Goal: Navigation & Orientation: Understand site structure

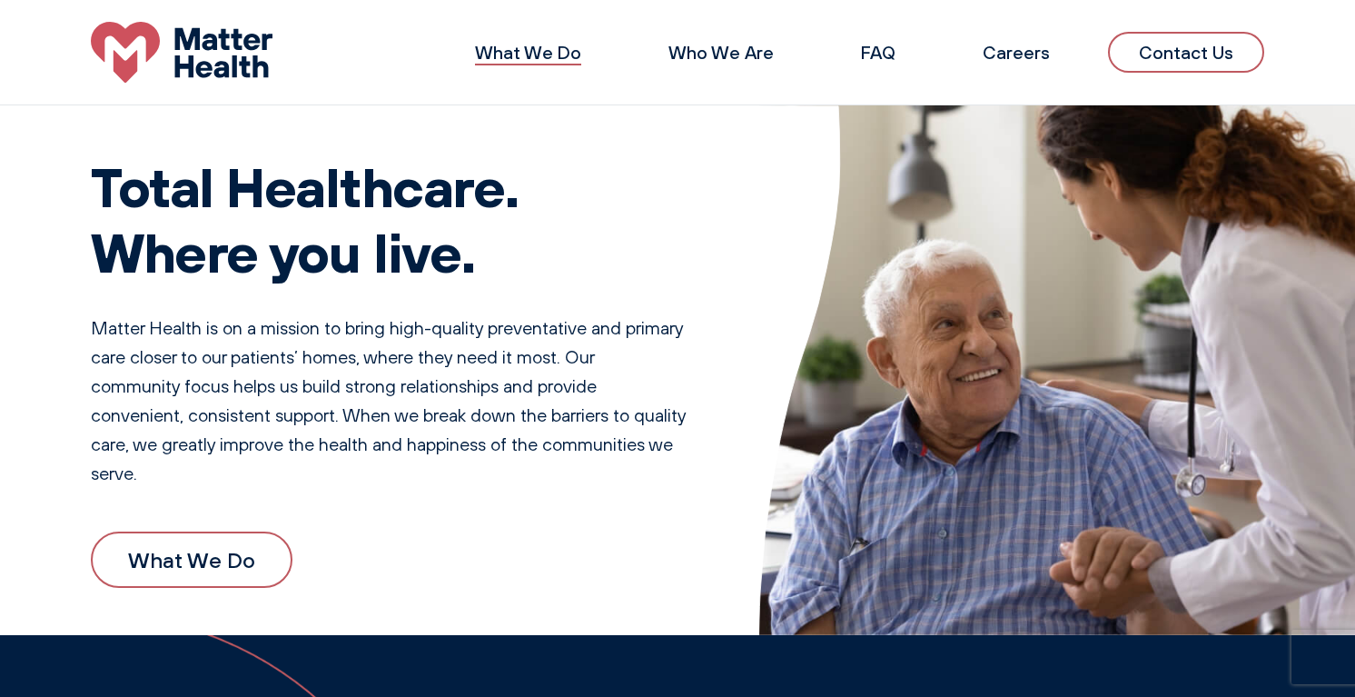
click at [571, 60] on link "What We Do" at bounding box center [528, 52] width 106 height 23
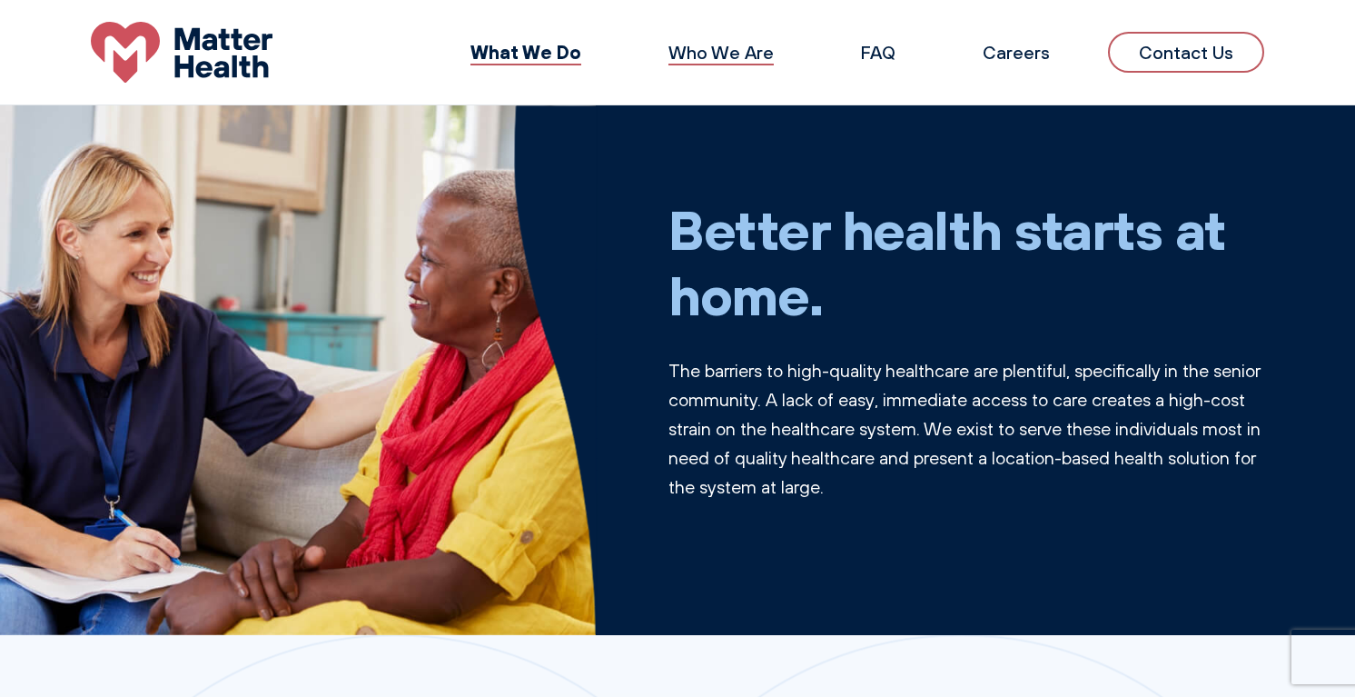
click at [723, 42] on link "Who We Are" at bounding box center [720, 52] width 105 height 23
